Goal: Transaction & Acquisition: Purchase product/service

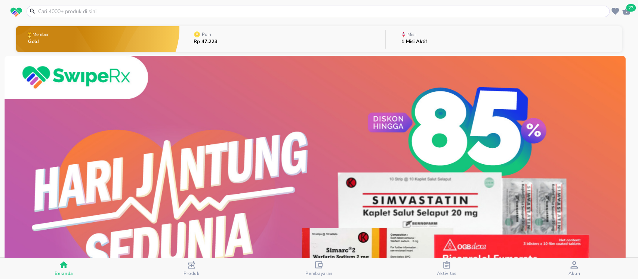
click at [630, 7] on span "23" at bounding box center [631, 7] width 10 height 7
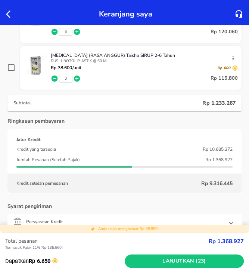
scroll to position [506, 0]
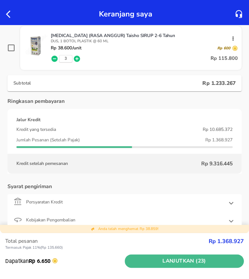
click at [195, 259] on span "Lanjutkan (23)" at bounding box center [185, 260] width 114 height 9
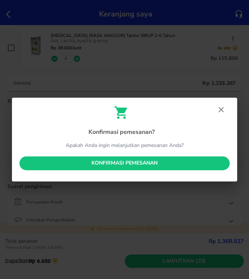
click at [151, 162] on span "Konfirmasi pemesanan" at bounding box center [124, 162] width 198 height 9
click at [151, 162] on div "Konfirmasi pemesanan ? Apakah Anda ingin melanjutkan pemesanan Anda? Konfirmasi…" at bounding box center [124, 140] width 225 height 84
